Goal: Check status: Check status

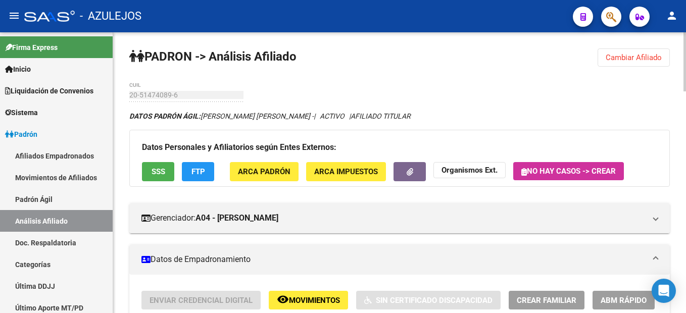
click at [615, 54] on span "Cambiar Afiliado" at bounding box center [633, 57] width 56 height 9
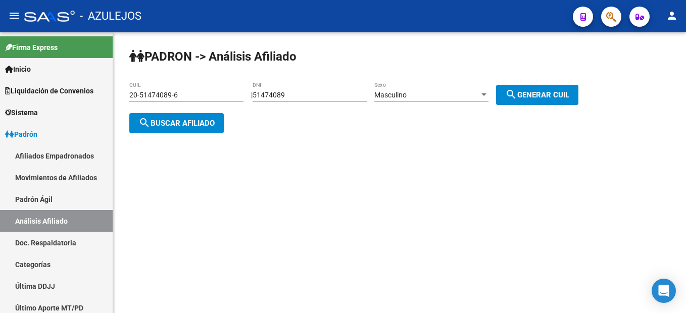
drag, startPoint x: 346, startPoint y: 88, endPoint x: 284, endPoint y: 88, distance: 62.1
click at [284, 88] on div "51474089 DNI" at bounding box center [309, 92] width 114 height 20
drag, startPoint x: 303, startPoint y: 95, endPoint x: 275, endPoint y: 88, distance: 28.6
click at [261, 91] on div "| 51474089 DNI Masculino Sexo search Generar CUIL" at bounding box center [418, 95] width 335 height 8
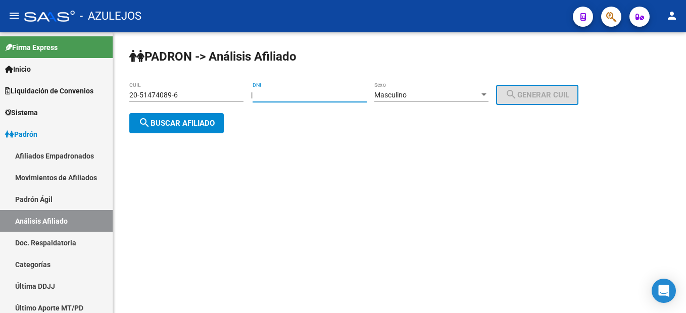
paste input "31641426"
type input "31641426"
click at [401, 94] on span "Masculino" at bounding box center [390, 95] width 32 height 8
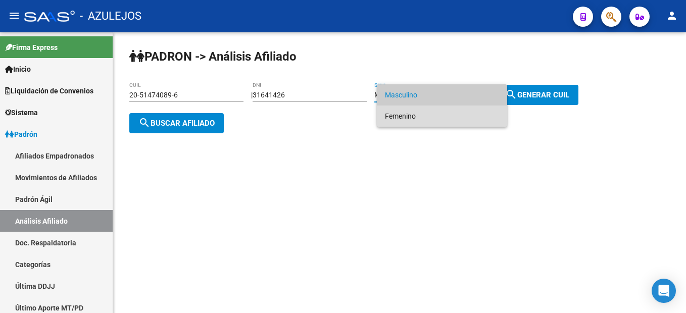
click at [405, 118] on span "Femenino" at bounding box center [442, 116] width 114 height 21
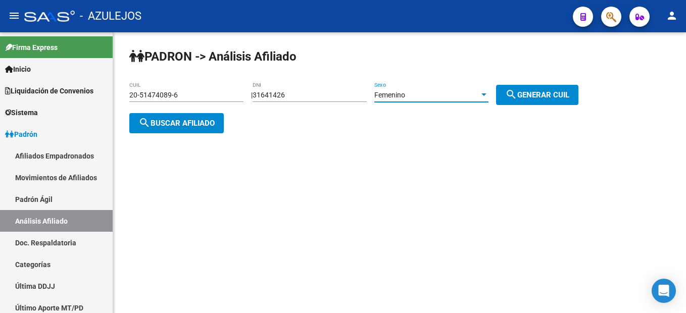
click at [545, 94] on span "search Generar CUIL" at bounding box center [537, 94] width 64 height 9
type input "27-31641426-0"
click at [180, 127] on span "search Buscar afiliado" at bounding box center [176, 123] width 76 height 9
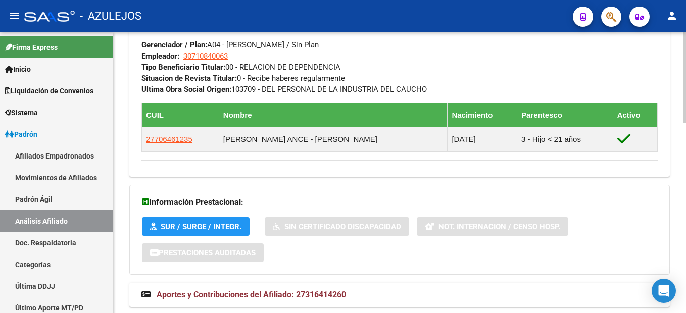
scroll to position [585, 0]
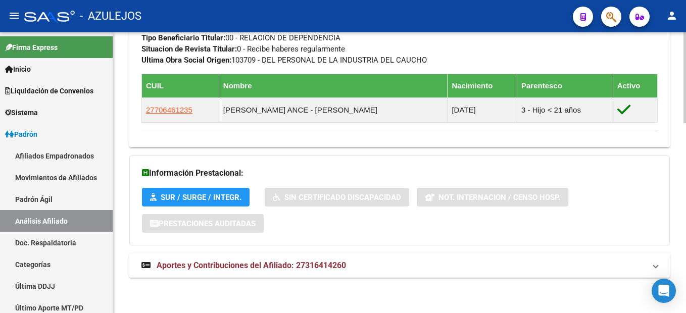
click at [269, 269] on span "Aportes y Contribuciones del Afiliado: 27316414260" at bounding box center [250, 265] width 189 height 10
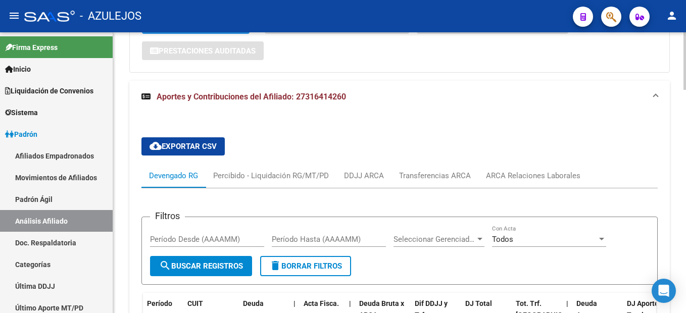
scroll to position [1010, 0]
